Goal: Book appointment/travel/reservation

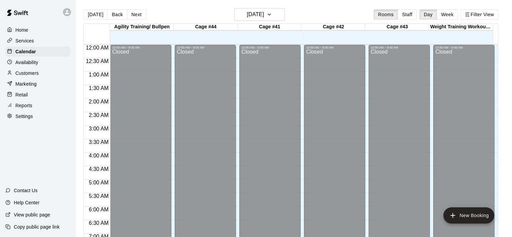
scroll to position [278, 0]
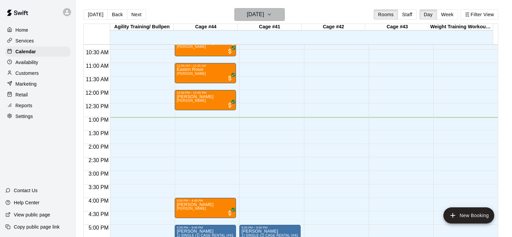
click at [272, 15] on icon "button" at bounding box center [269, 14] width 5 height 8
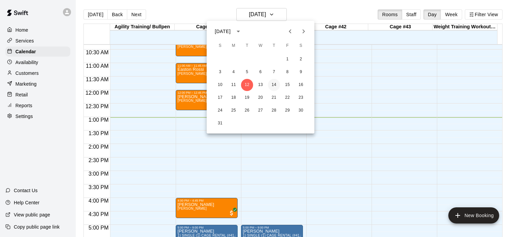
click at [276, 82] on button "14" at bounding box center [274, 85] width 12 height 12
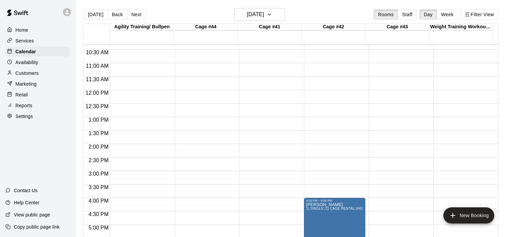
click at [192, 65] on div "12:00 AM – 9:00 AM Closed 7:00 PM – 8:00 PM [PERSON_NAME] 3) TWO (2) CAGE RENTA…" at bounding box center [205, 90] width 61 height 646
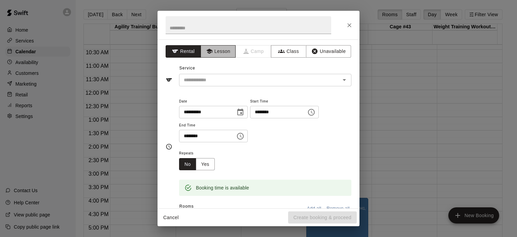
click at [223, 53] on button "Lesson" at bounding box center [218, 51] width 35 height 12
click at [340, 81] on icon "Open" at bounding box center [344, 80] width 8 height 8
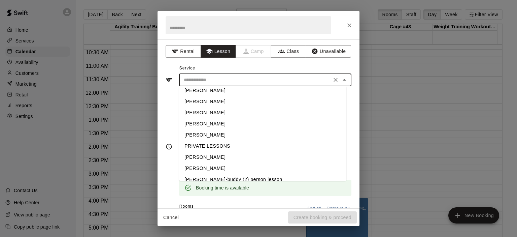
scroll to position [22, 0]
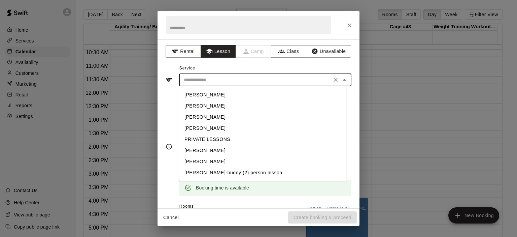
click at [220, 162] on li "[PERSON_NAME]" at bounding box center [262, 161] width 167 height 11
type input "**********"
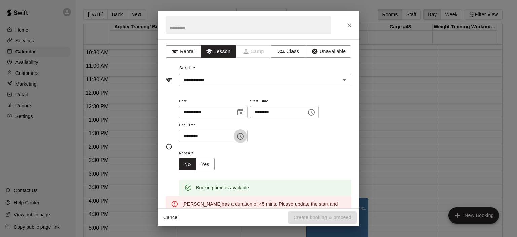
click at [244, 138] on icon "Choose time, selected time is 11:30 AM" at bounding box center [240, 136] width 8 height 8
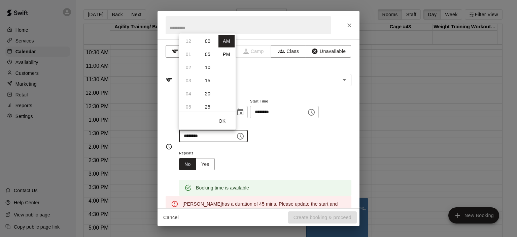
scroll to position [79, 0]
click at [207, 82] on li "45" at bounding box center [208, 80] width 16 height 12
type input "********"
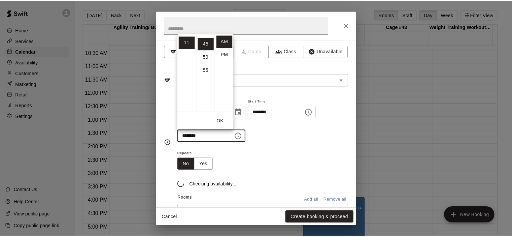
scroll to position [118, 0]
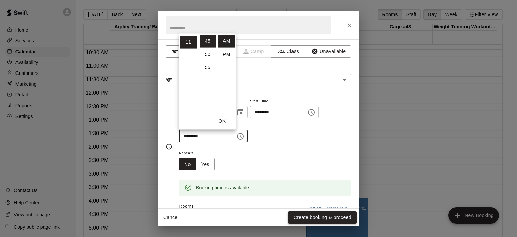
click at [319, 217] on button "Create booking & proceed" at bounding box center [322, 217] width 69 height 12
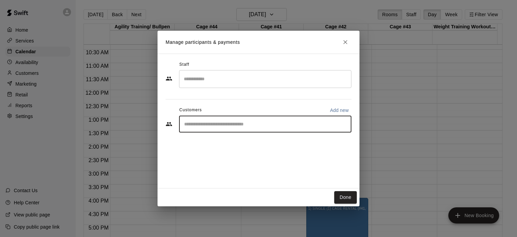
click at [244, 126] on input "Start typing to search customers..." at bounding box center [265, 124] width 166 height 7
type input "****"
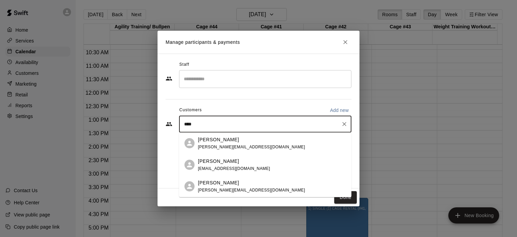
click at [239, 184] on div "[PERSON_NAME]" at bounding box center [251, 182] width 107 height 7
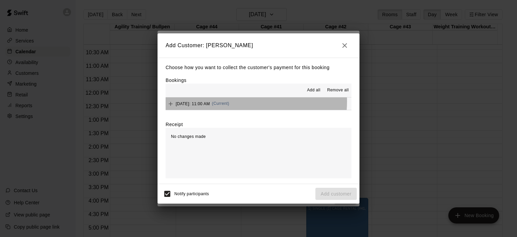
click at [230, 102] on span "(Current)" at bounding box center [221, 103] width 18 height 5
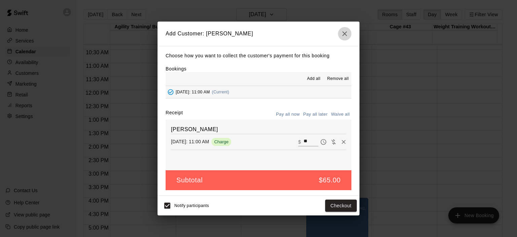
click at [348, 35] on icon "button" at bounding box center [345, 34] width 8 height 8
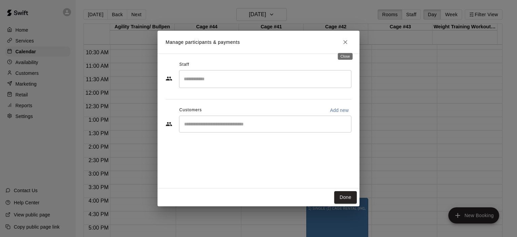
click at [346, 39] on icon "Close" at bounding box center [345, 42] width 7 height 7
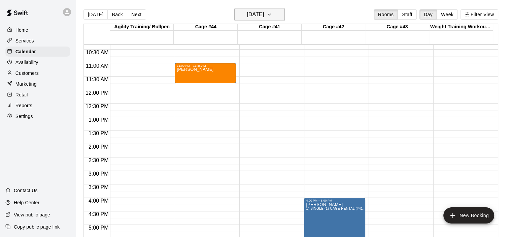
click at [271, 14] on icon "button" at bounding box center [269, 14] width 3 height 1
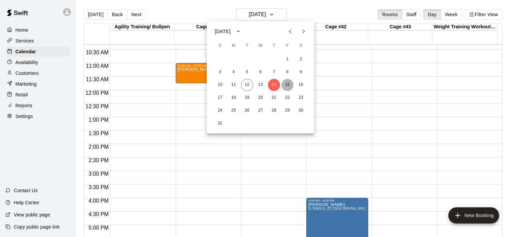
click at [288, 86] on button "15" at bounding box center [287, 85] width 12 height 12
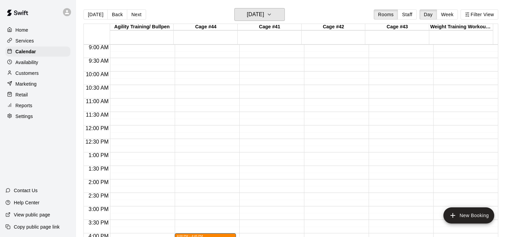
scroll to position [177, 0]
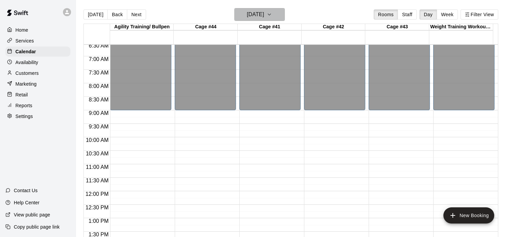
click at [272, 15] on icon "button" at bounding box center [269, 14] width 5 height 8
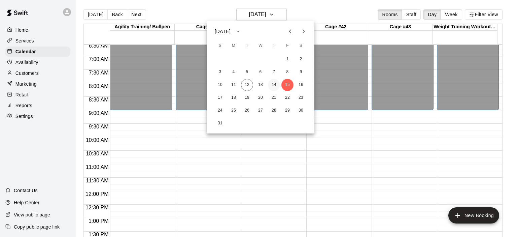
click at [271, 84] on button "14" at bounding box center [274, 85] width 12 height 12
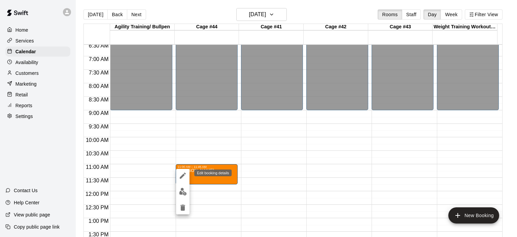
click at [181, 177] on icon "edit" at bounding box center [183, 175] width 6 height 6
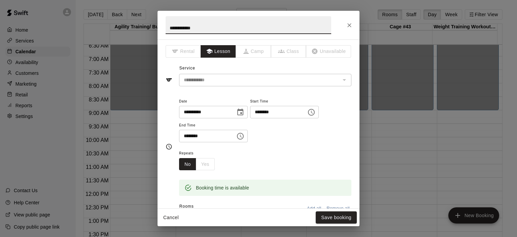
click at [244, 111] on icon "Choose date, selected date is Aug 14, 2025" at bounding box center [240, 112] width 8 height 8
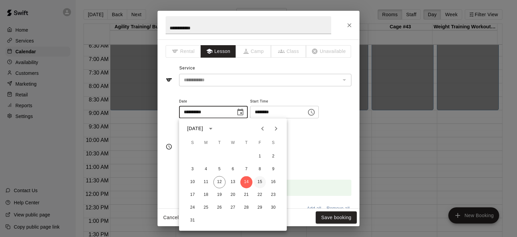
click at [259, 179] on button "15" at bounding box center [260, 182] width 12 height 12
type input "**********"
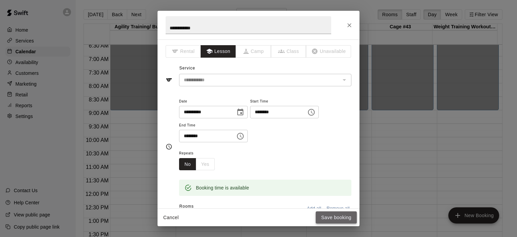
click at [336, 215] on button "Save booking" at bounding box center [336, 217] width 41 height 12
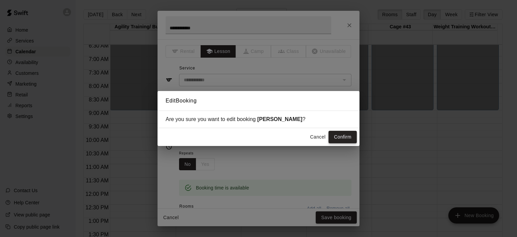
click at [337, 139] on button "Confirm" at bounding box center [343, 137] width 28 height 12
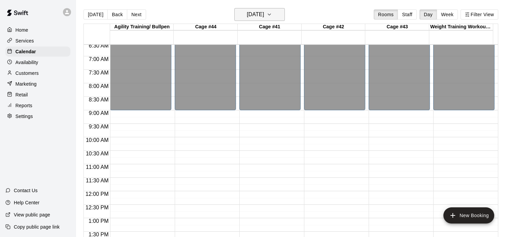
click at [272, 12] on icon "button" at bounding box center [269, 14] width 5 height 8
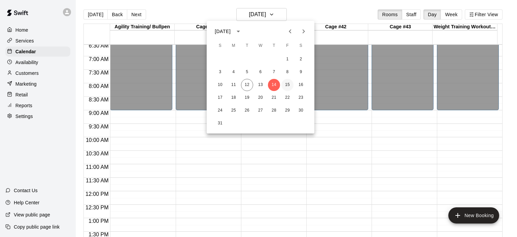
click at [287, 86] on button "15" at bounding box center [287, 85] width 12 height 12
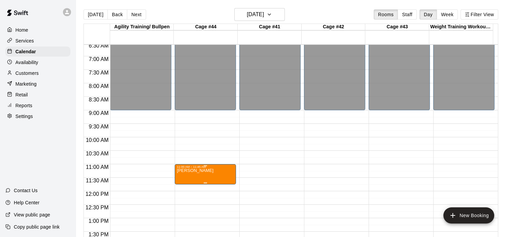
click at [219, 168] on div "11:00 AM – 11:45 AM" at bounding box center [205, 166] width 57 height 3
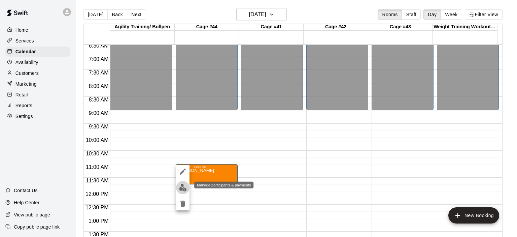
click at [180, 189] on img "edit" at bounding box center [183, 188] width 8 height 8
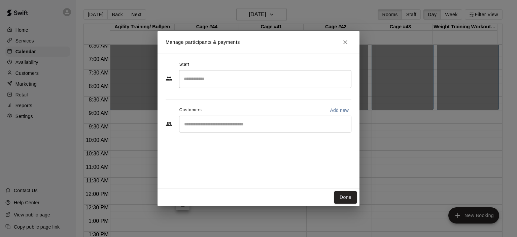
click at [311, 129] on div "​" at bounding box center [265, 123] width 172 height 17
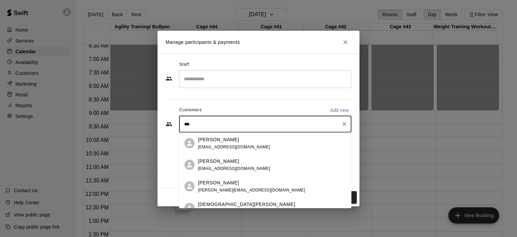
type input "****"
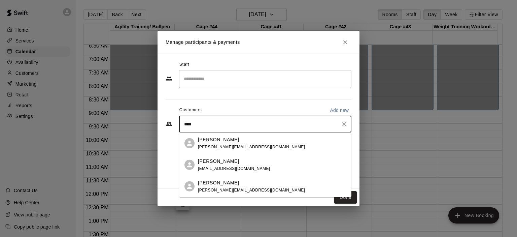
click at [228, 186] on div "[PERSON_NAME]" at bounding box center [251, 182] width 107 height 7
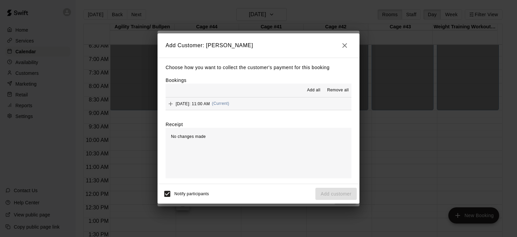
click at [230, 103] on span "(Current)" at bounding box center [221, 103] width 18 height 5
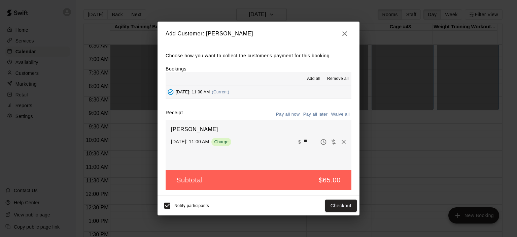
click at [339, 111] on button "Waive all" at bounding box center [340, 114] width 22 height 10
type input "*"
click at [339, 208] on button "Add customer" at bounding box center [335, 205] width 41 height 12
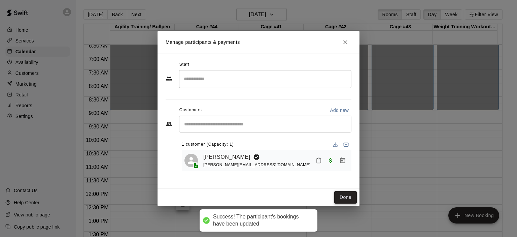
click at [342, 194] on button "Done" at bounding box center [345, 197] width 23 height 12
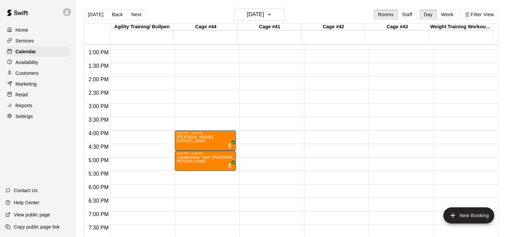
scroll to position [76, 0]
